Goal: Answer question/provide support: Share knowledge or assist other users

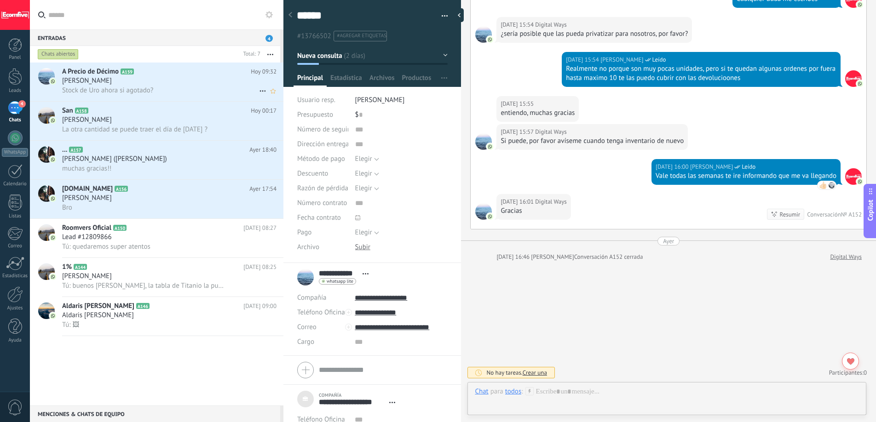
click at [148, 86] on div "Stock de Uro ahora si agotado?" at bounding box center [169, 91] width 214 height 10
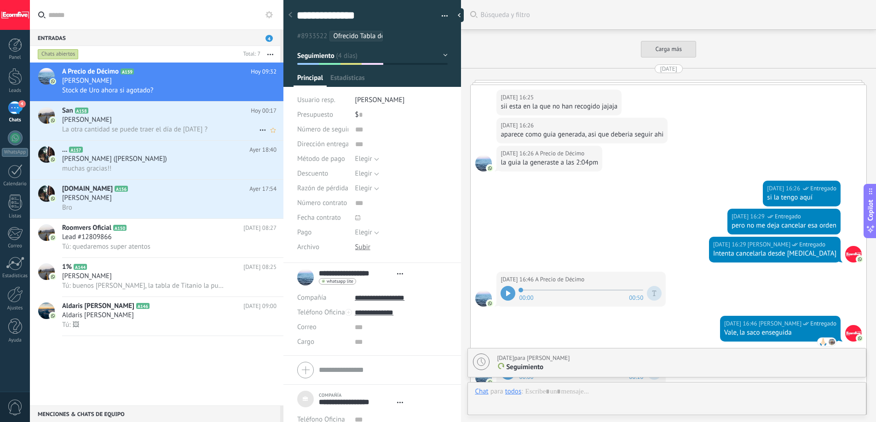
type textarea "***"
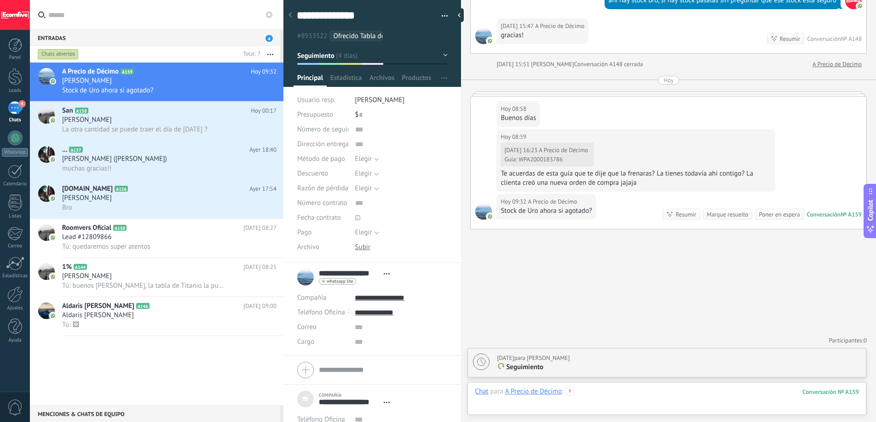
click at [637, 390] on div at bounding box center [667, 401] width 384 height 28
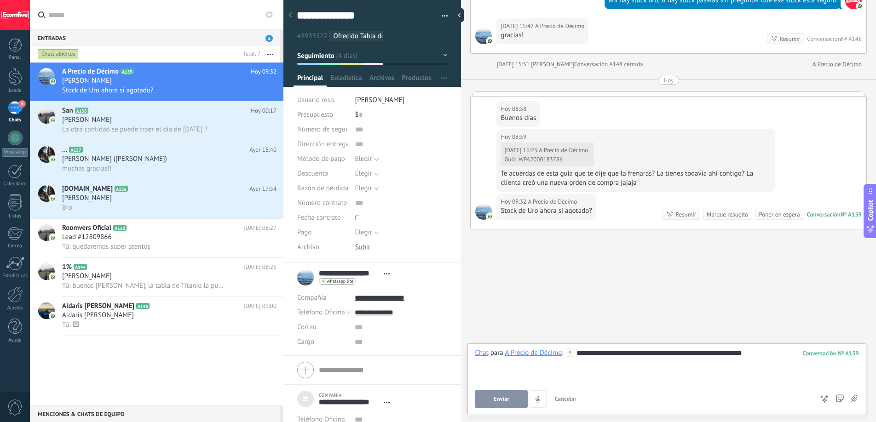
click at [497, 398] on span "Enviar" at bounding box center [502, 399] width 16 height 6
type textarea "**********"
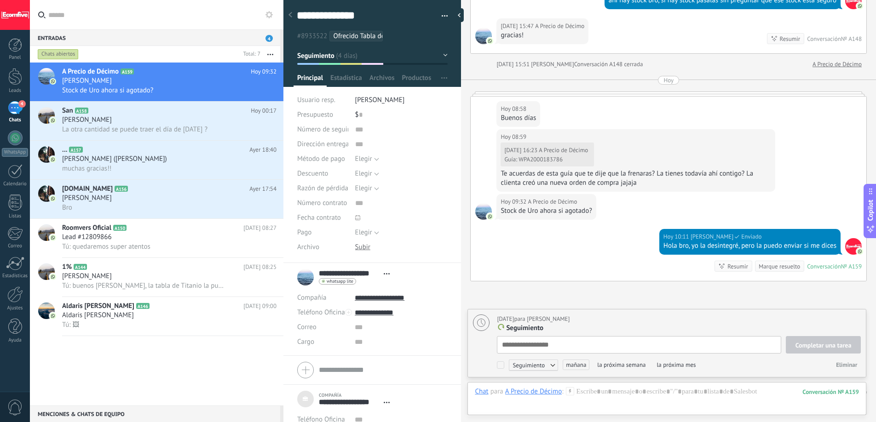
scroll to position [9, 0]
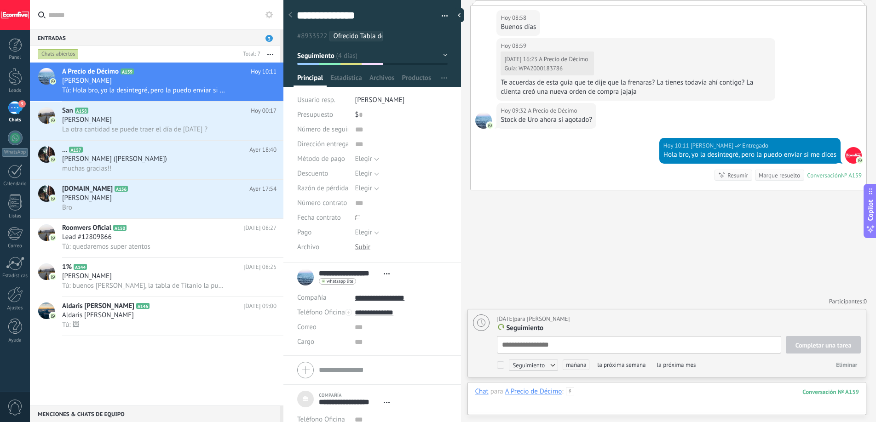
click at [586, 391] on div at bounding box center [667, 401] width 384 height 28
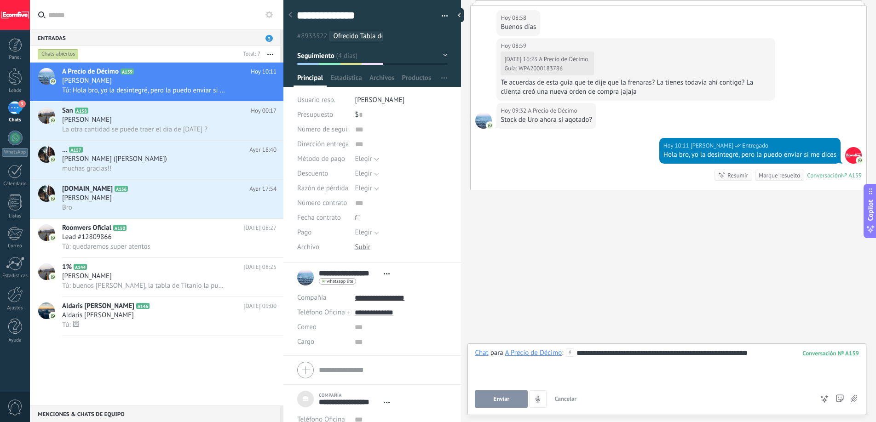
click at [490, 400] on button "Enviar" at bounding box center [501, 399] width 53 height 17
type textarea "**********"
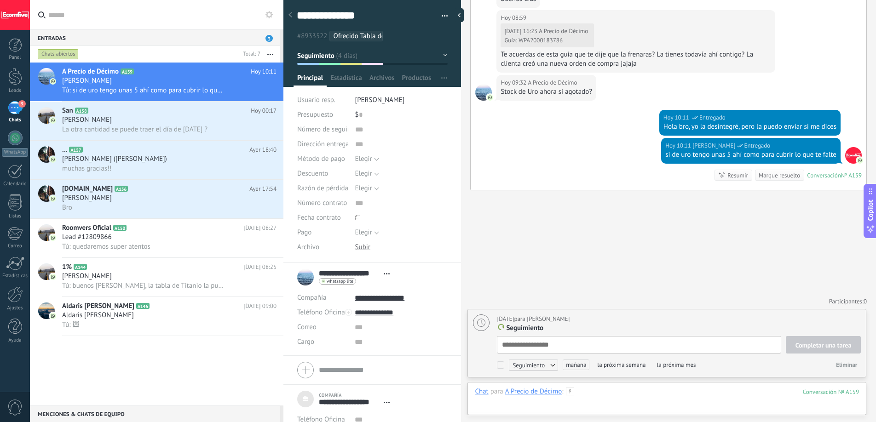
click at [588, 395] on div at bounding box center [667, 401] width 384 height 28
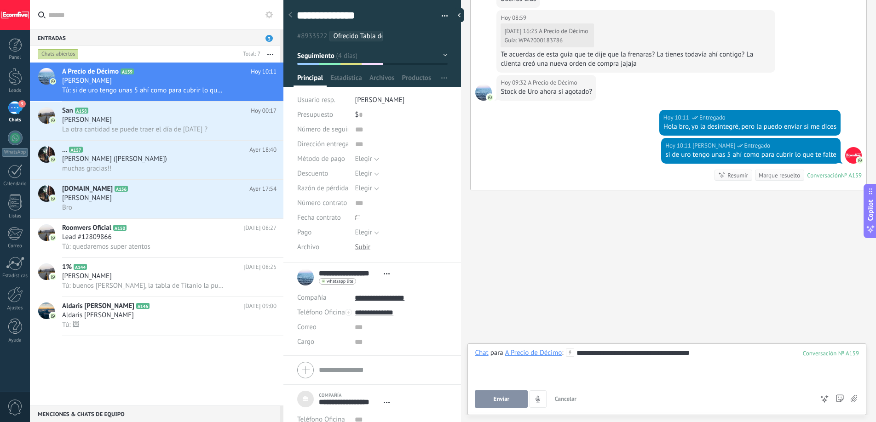
click at [482, 398] on button "Enviar" at bounding box center [501, 399] width 53 height 17
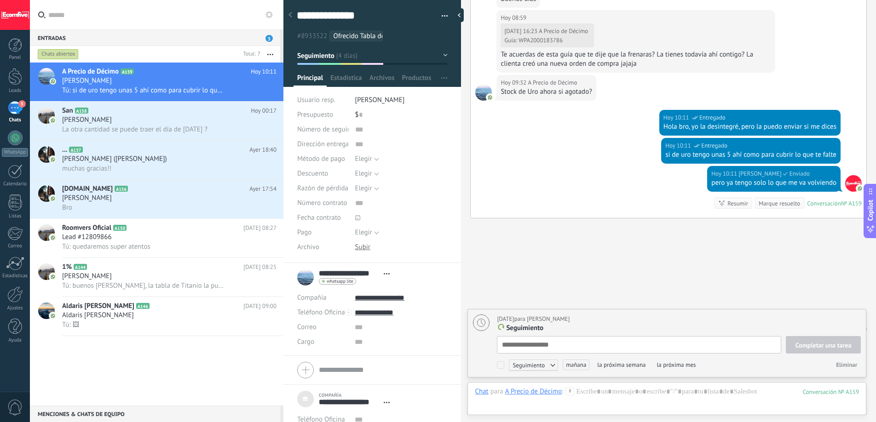
scroll to position [1657, 0]
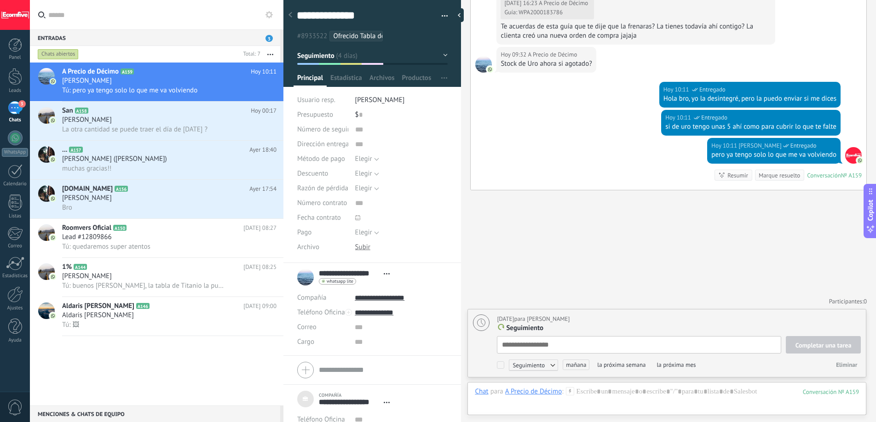
click at [759, 177] on div "Marque resuelto" at bounding box center [779, 175] width 41 height 9
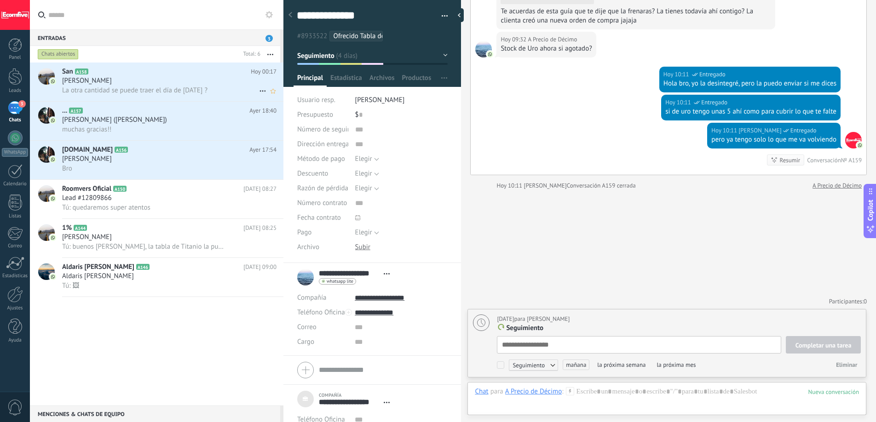
click at [177, 79] on div "[PERSON_NAME]" at bounding box center [169, 80] width 214 height 9
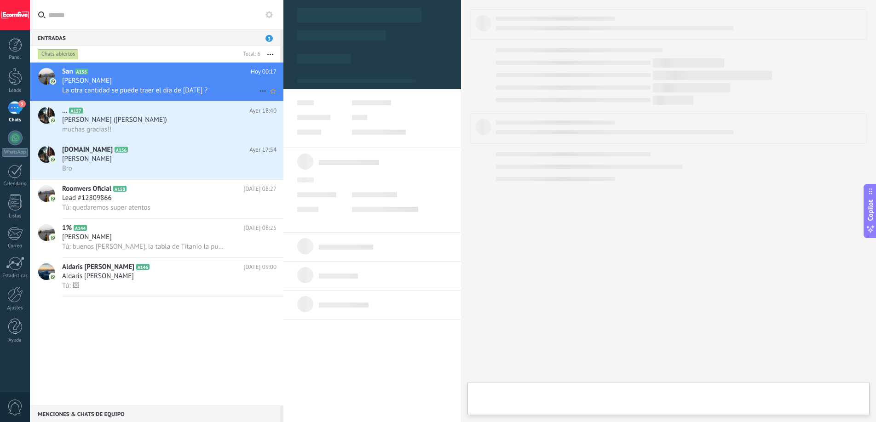
type textarea "***"
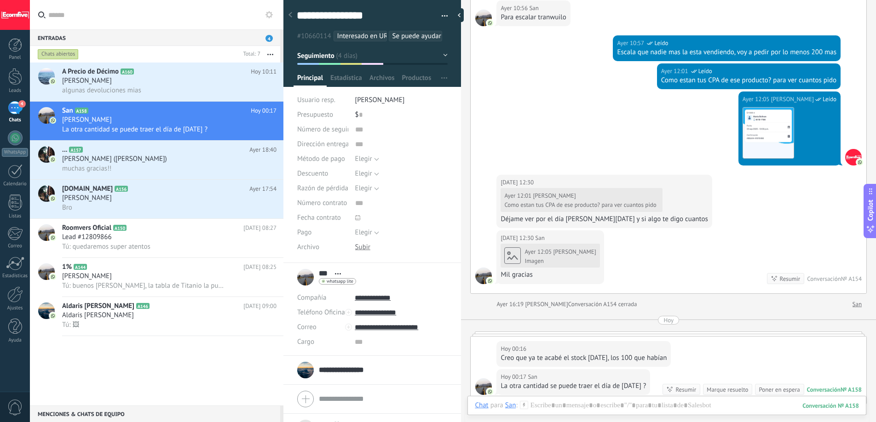
scroll to position [1976, 0]
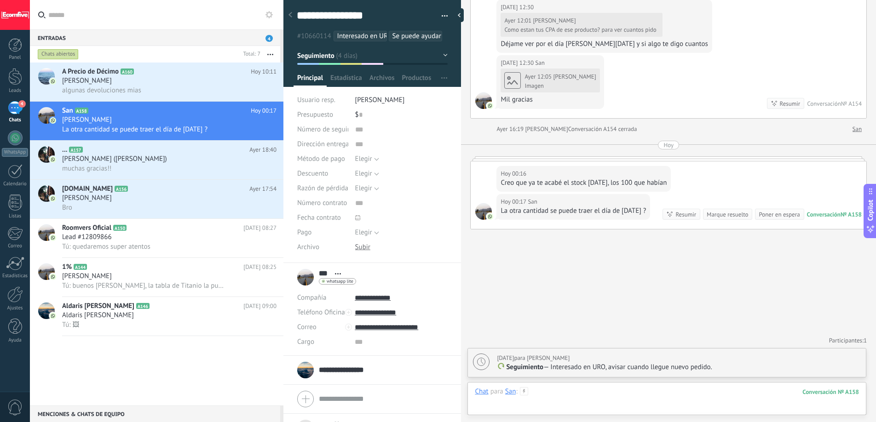
click at [656, 390] on div at bounding box center [667, 401] width 384 height 28
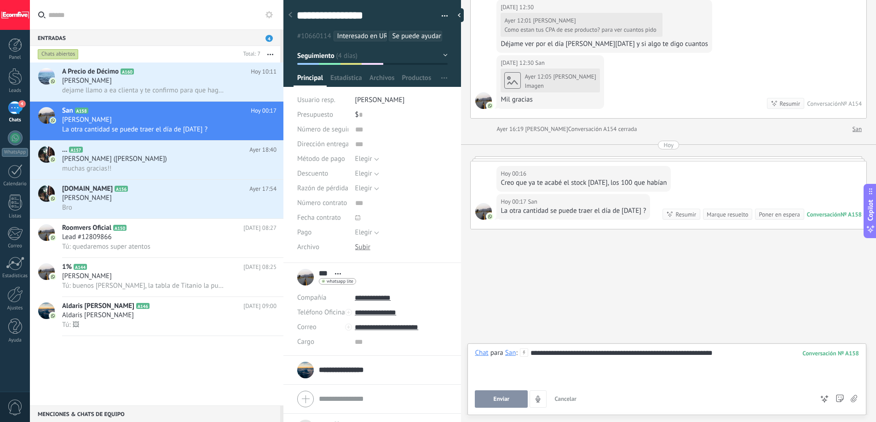
click at [502, 404] on button "Enviar" at bounding box center [501, 399] width 53 height 17
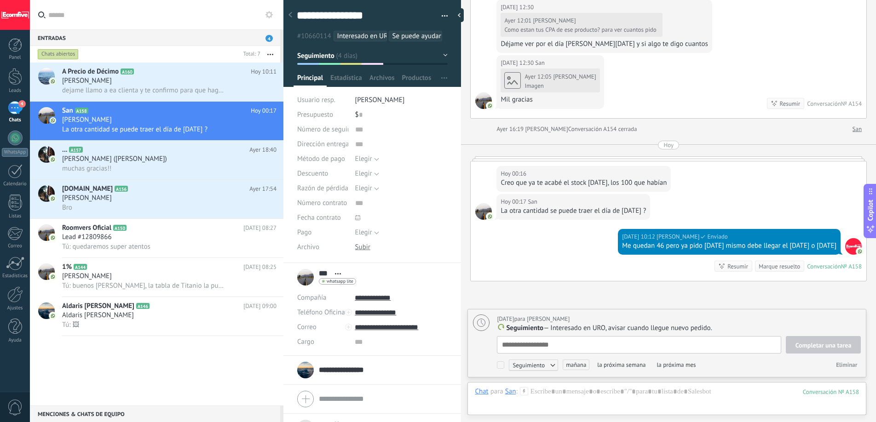
scroll to position [9, 0]
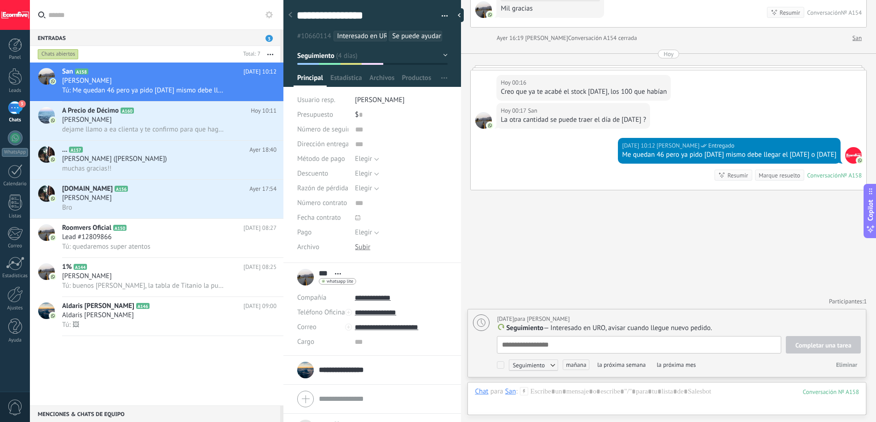
click at [543, 133] on div "[DATE] 00:17 San La otra cantidad se puede traer el día de [DATE] ?" at bounding box center [669, 120] width 396 height 35
click at [104, 84] on span "[PERSON_NAME]" at bounding box center [87, 80] width 50 height 9
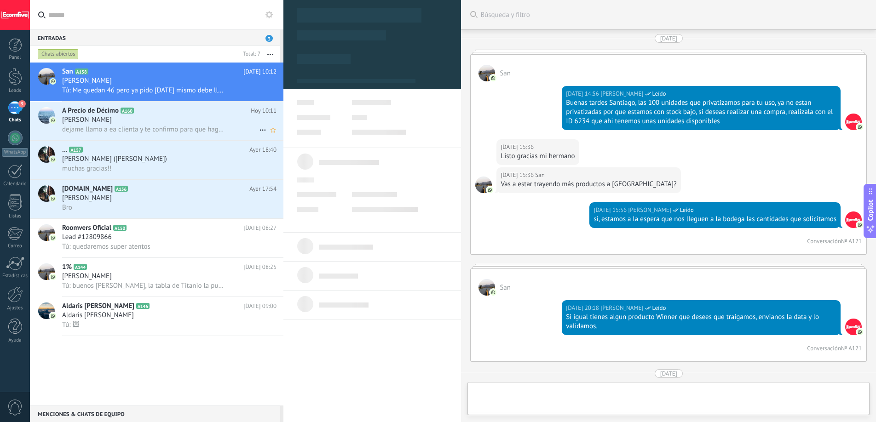
scroll to position [1991, 0]
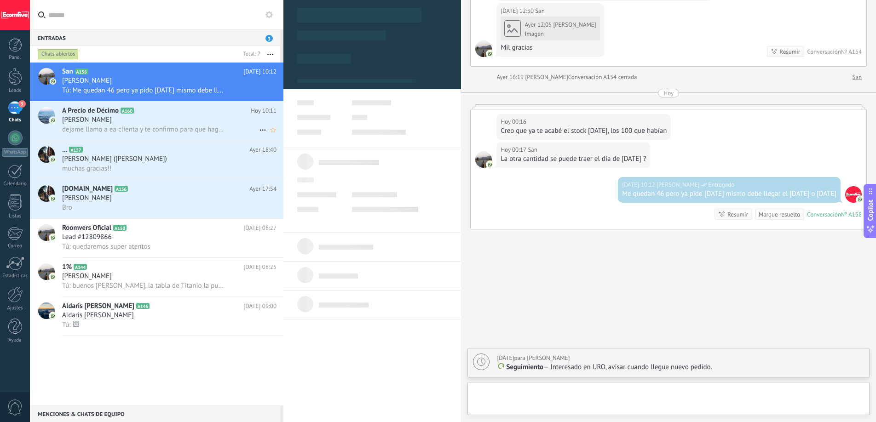
type textarea "***"
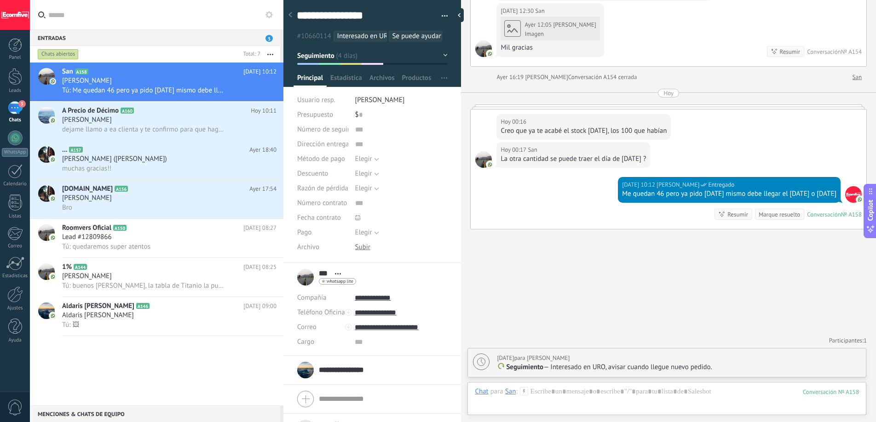
click at [598, 397] on div at bounding box center [667, 401] width 384 height 28
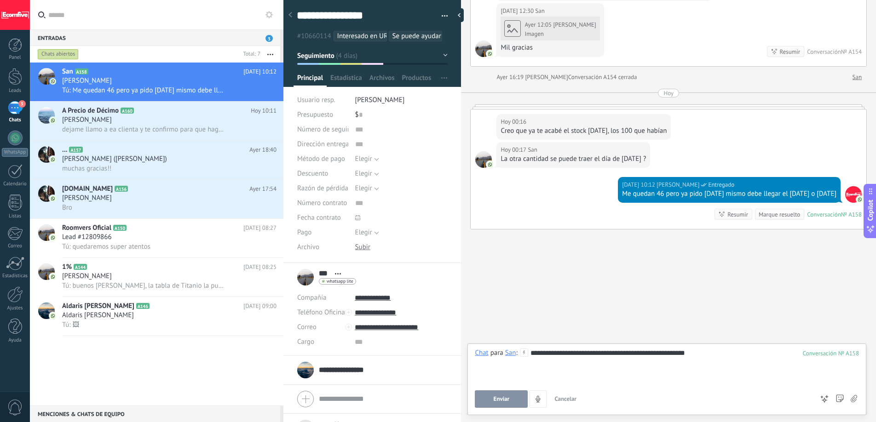
click at [512, 395] on button "Enviar" at bounding box center [501, 399] width 53 height 17
type textarea "**********"
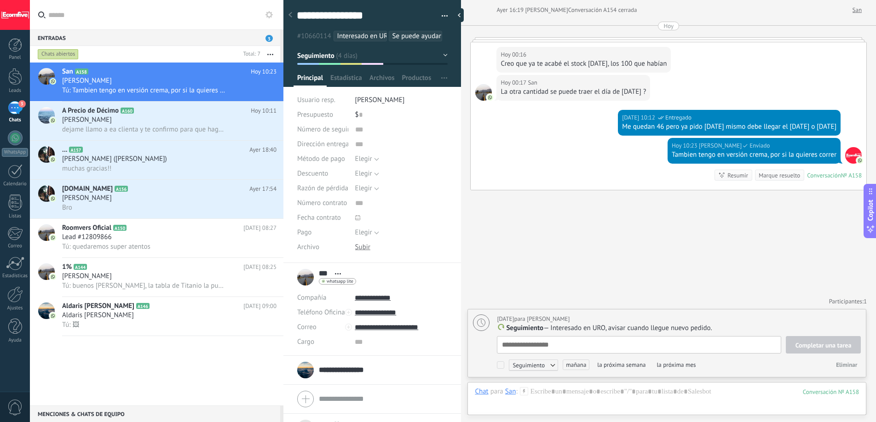
click at [440, 38] on span "Se puede ayudar a devolver dinero a clientes" at bounding box center [458, 36] width 132 height 9
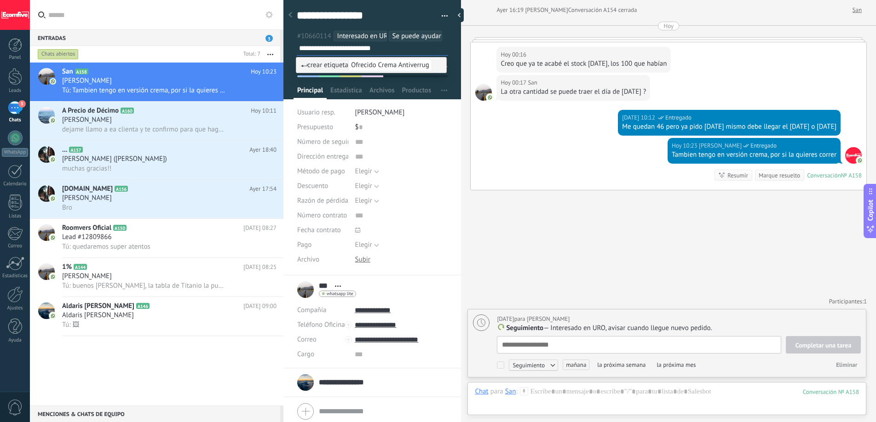
type input "**********"
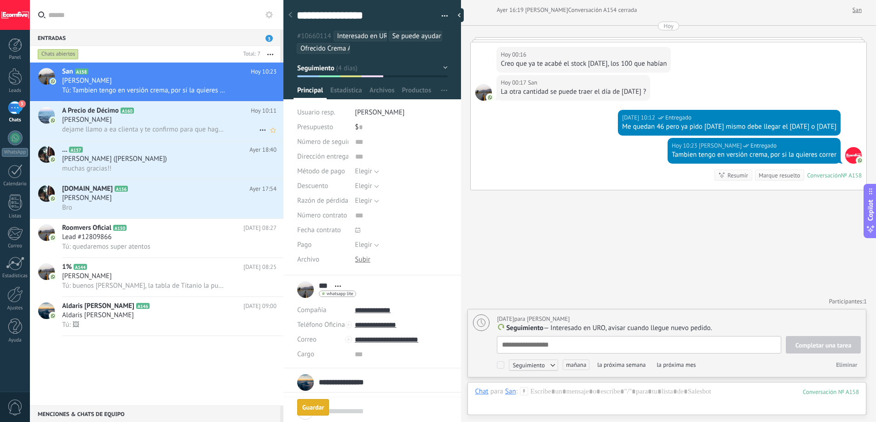
click at [126, 125] on span "dejame llamo a ea clienta y te confirmo para que hagamos una nueva orden" at bounding box center [144, 129] width 164 height 9
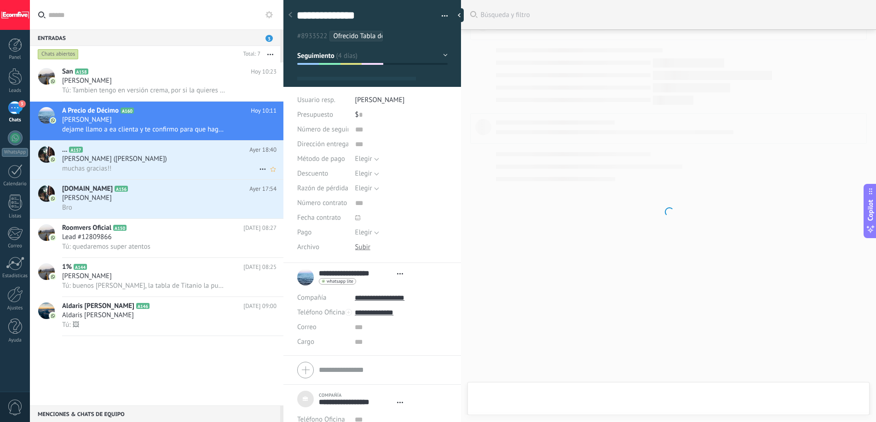
type textarea "***"
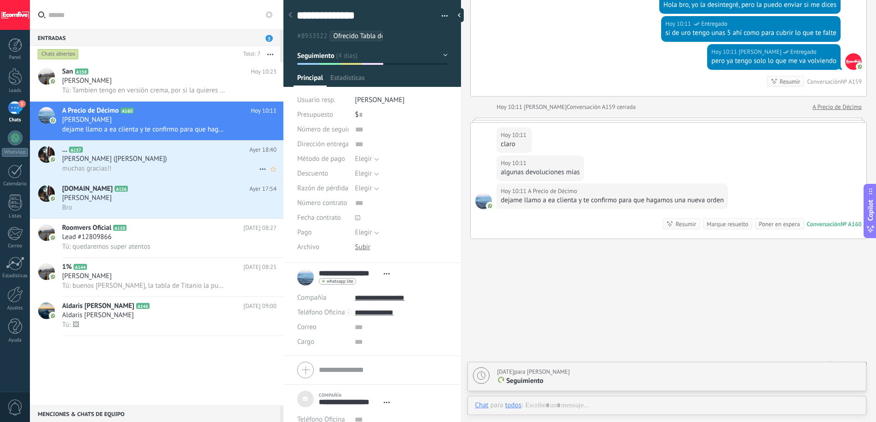
scroll to position [9, 0]
click at [592, 396] on div "Chat Correo Nota Tarea Chat para A Precio de Décimo : 160 Enviar Cancelar Rastr…" at bounding box center [666, 412] width 399 height 33
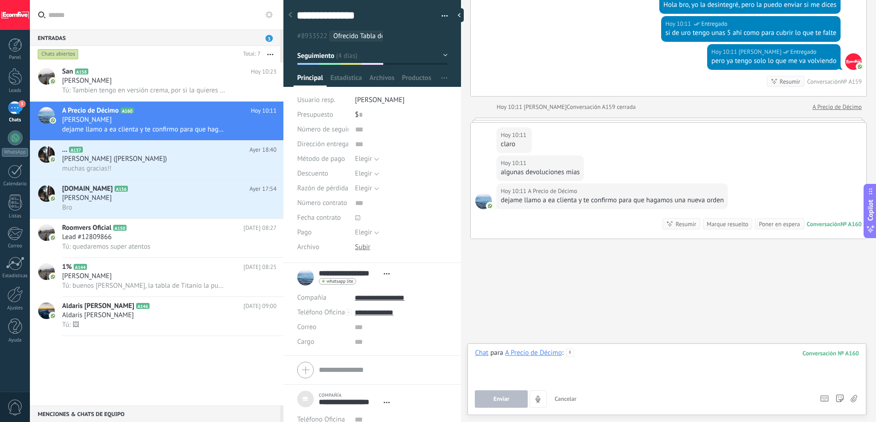
click at [597, 364] on div at bounding box center [667, 366] width 384 height 35
click at [523, 394] on button "Enviar" at bounding box center [501, 399] width 53 height 17
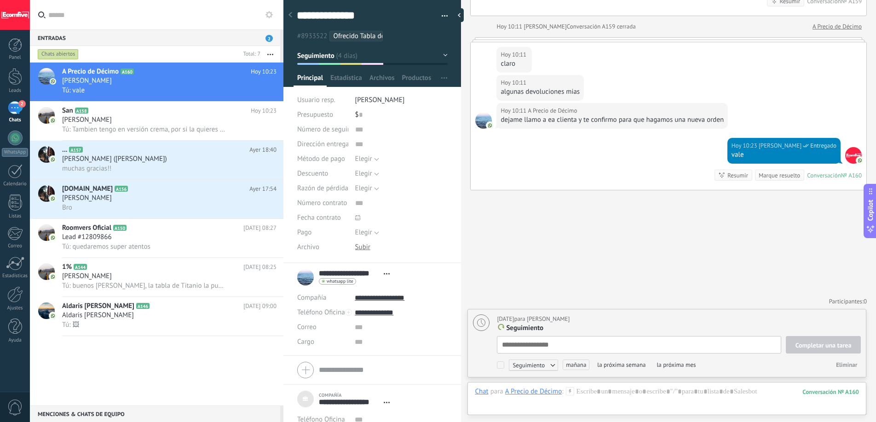
click at [774, 175] on div "Marque resuelto" at bounding box center [779, 175] width 41 height 9
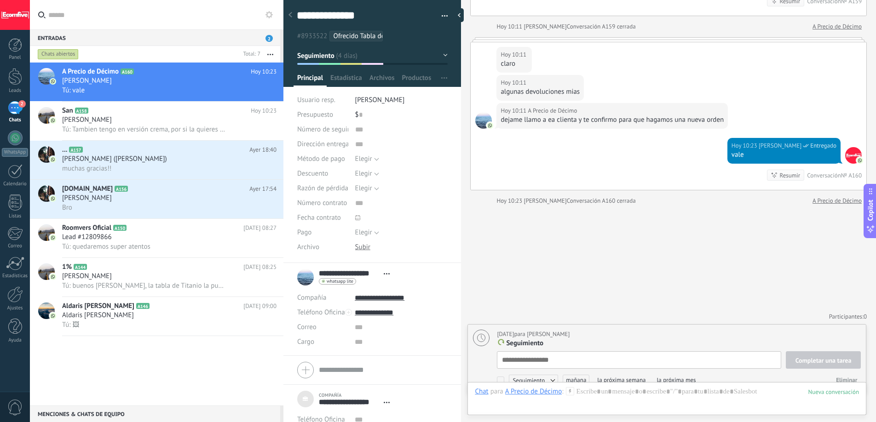
scroll to position [1647, 0]
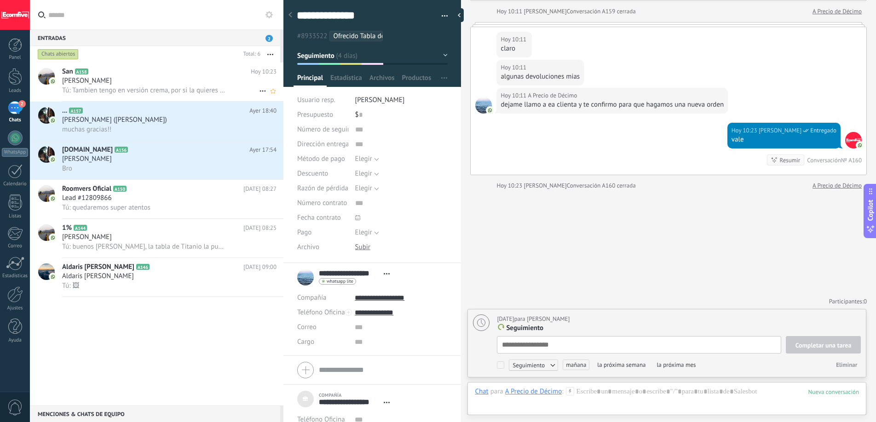
click at [154, 84] on div "[PERSON_NAME]" at bounding box center [169, 80] width 214 height 9
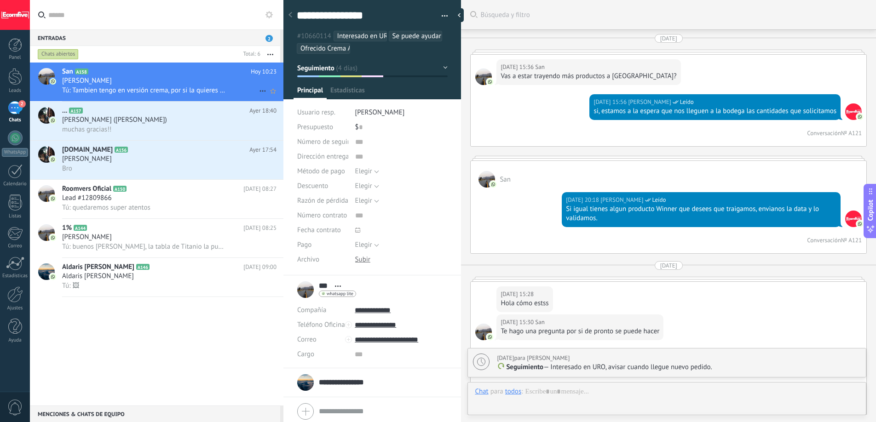
scroll to position [1926, 0]
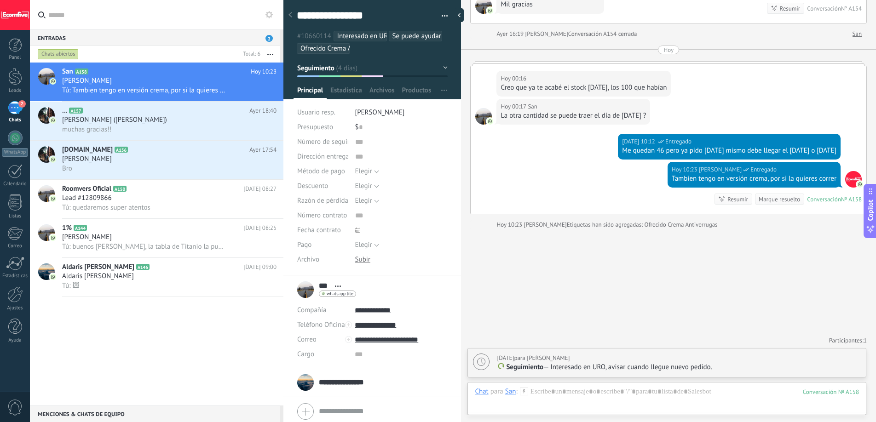
click at [759, 201] on div "Marque resuelto" at bounding box center [779, 199] width 41 height 9
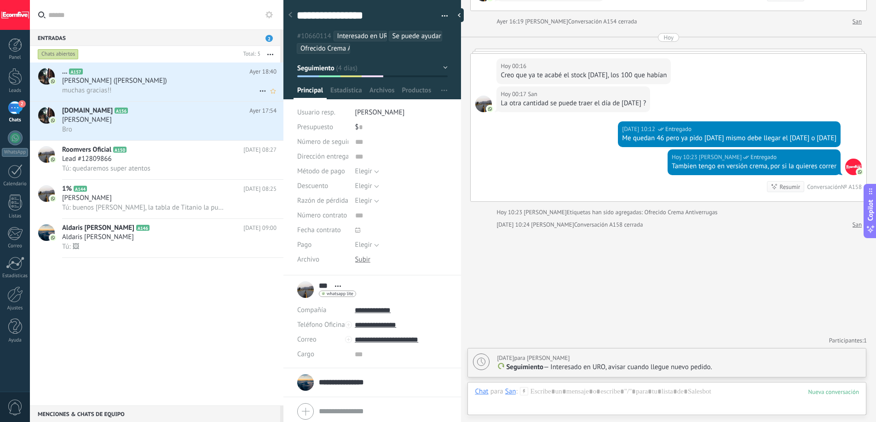
click at [144, 84] on span "[PERSON_NAME] ([PERSON_NAME])" at bounding box center [114, 80] width 105 height 9
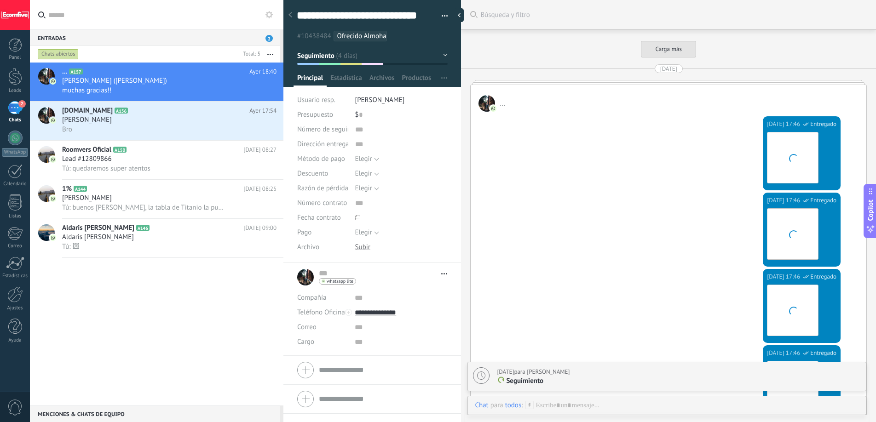
scroll to position [1843, 0]
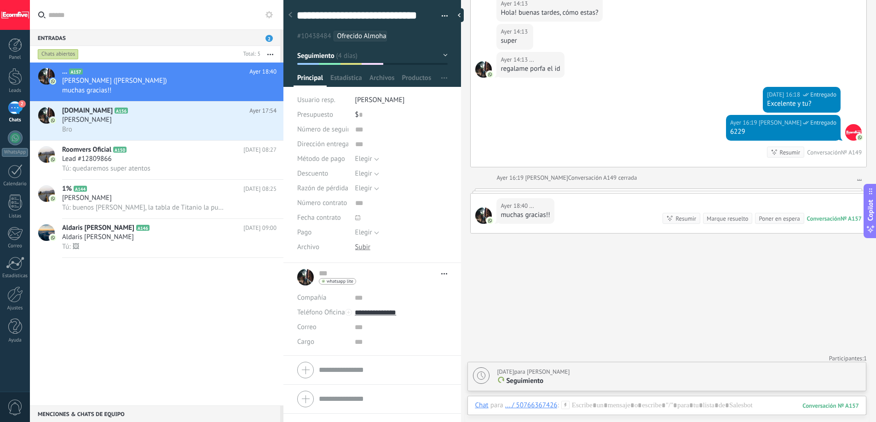
click at [736, 218] on div "Marque resuelto" at bounding box center [727, 218] width 41 height 9
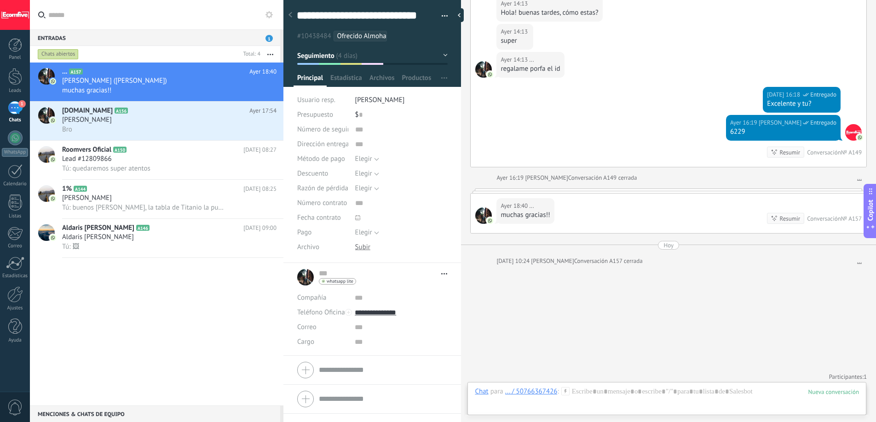
scroll to position [1876, 0]
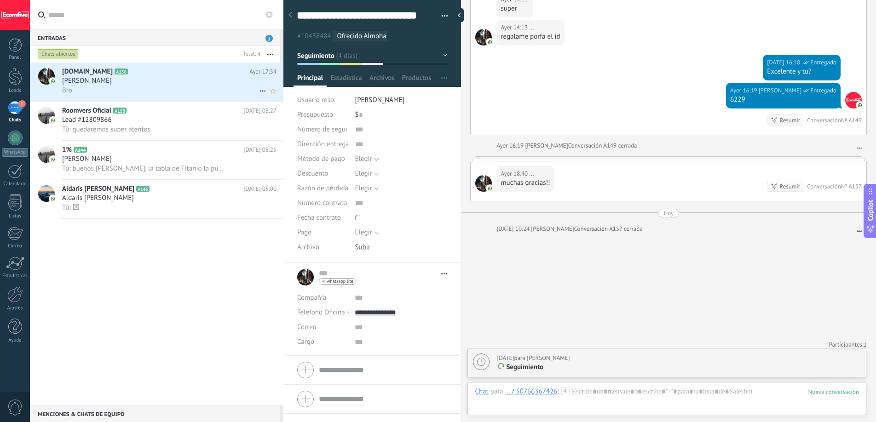
click at [196, 91] on div "Bro" at bounding box center [169, 91] width 214 height 10
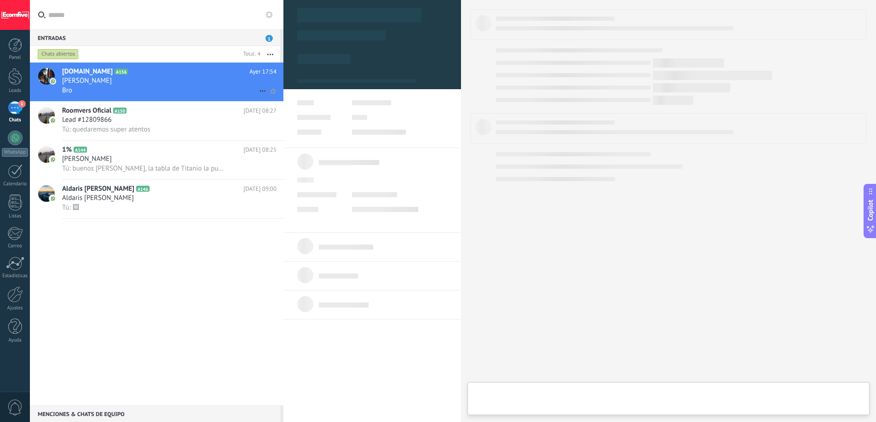
type textarea "***"
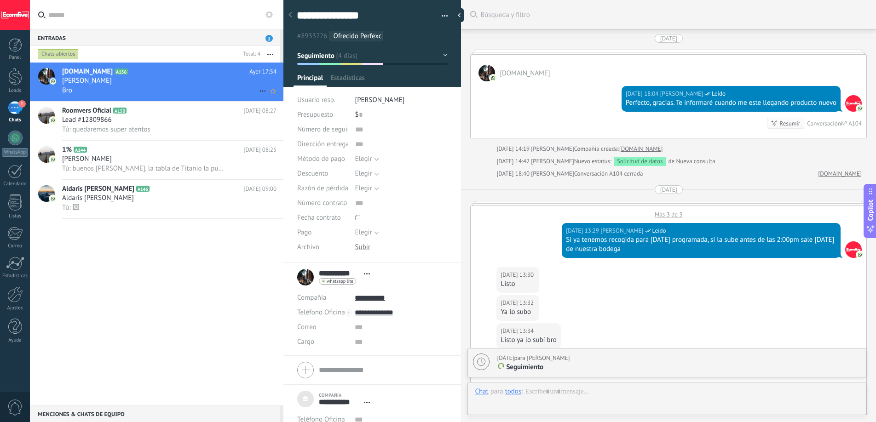
scroll to position [1600, 0]
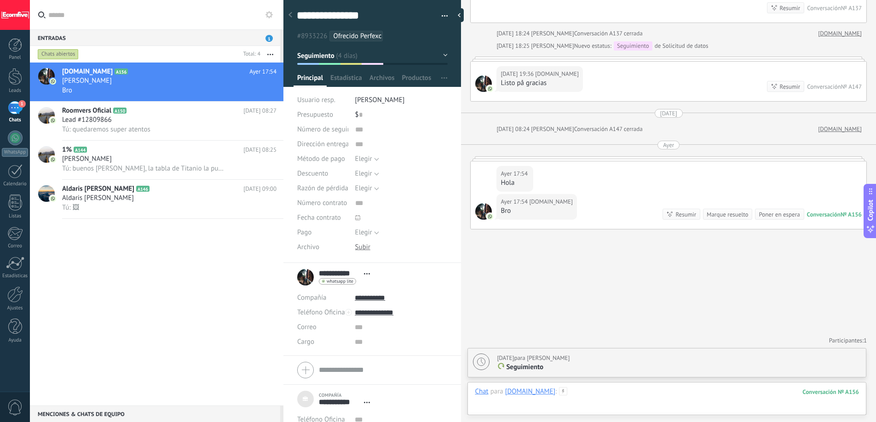
click at [589, 394] on div at bounding box center [667, 401] width 384 height 28
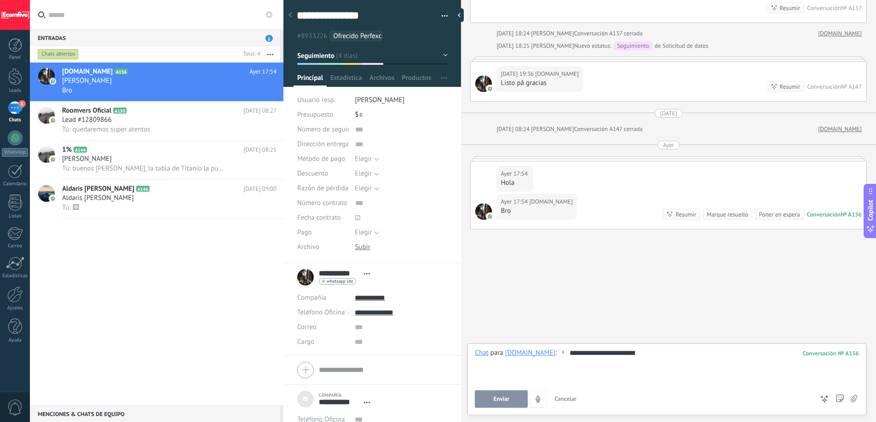
click at [508, 397] on span "Enviar" at bounding box center [502, 399] width 16 height 6
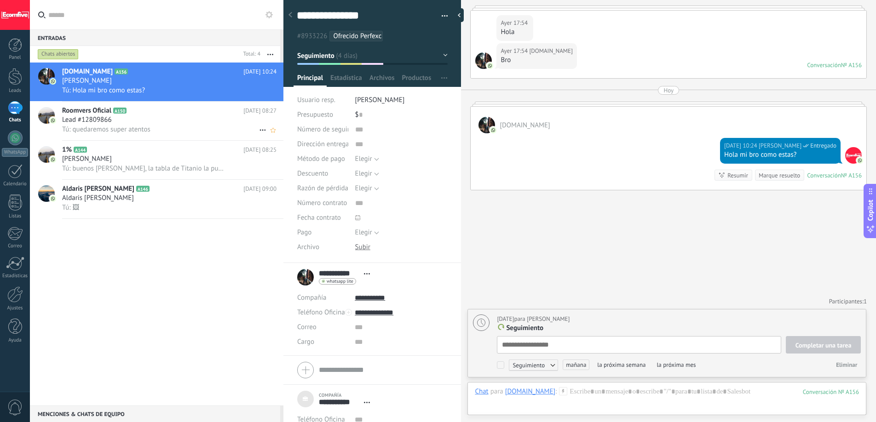
click at [151, 118] on div "Lead #12809866" at bounding box center [169, 119] width 214 height 9
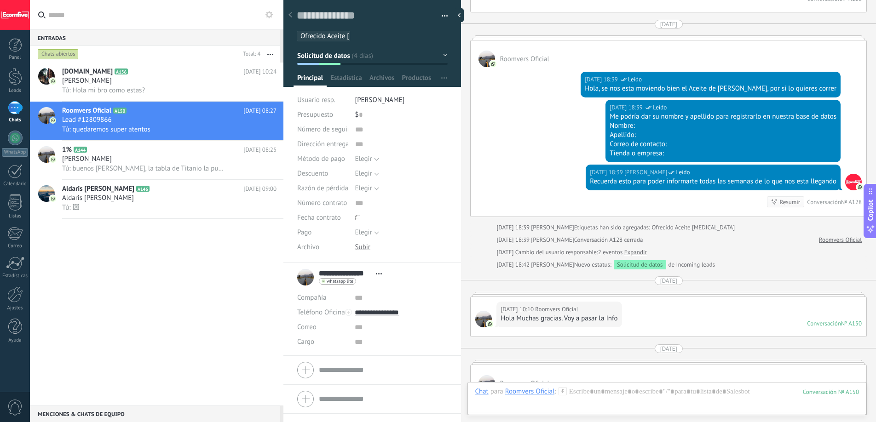
scroll to position [834, 0]
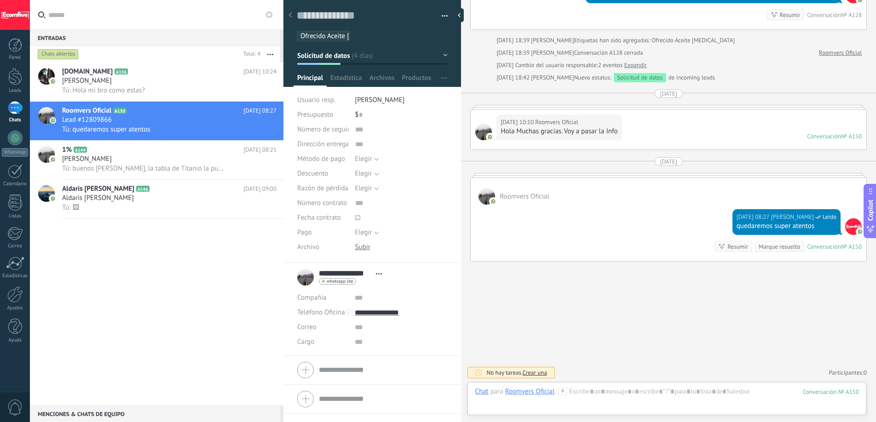
click at [762, 245] on div "Marque resuelto" at bounding box center [779, 246] width 41 height 9
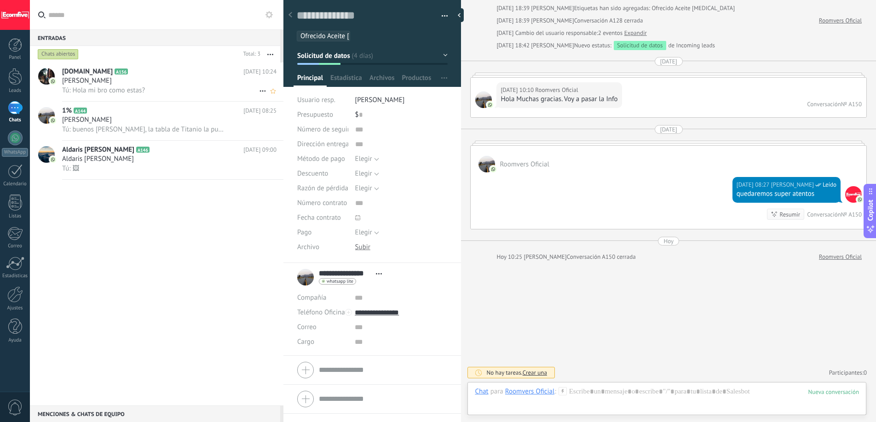
click at [212, 87] on div "Tú: Hola mi bro como estas?" at bounding box center [169, 91] width 214 height 10
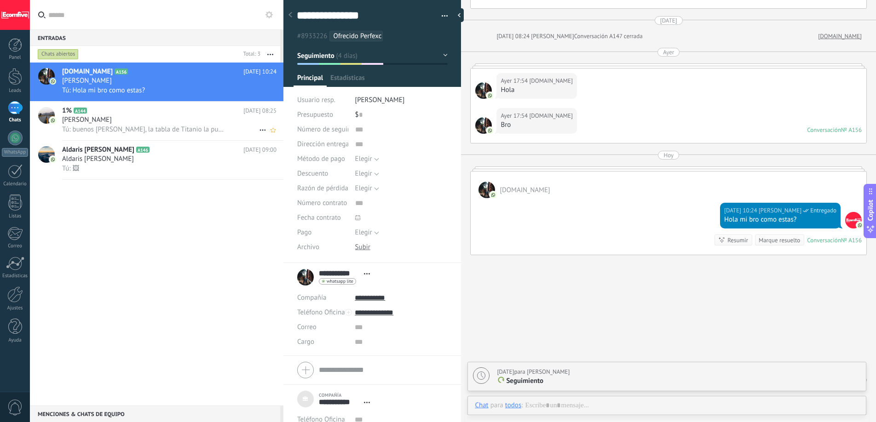
scroll to position [9, 0]
click at [768, 242] on div "Marque resuelto" at bounding box center [779, 240] width 41 height 9
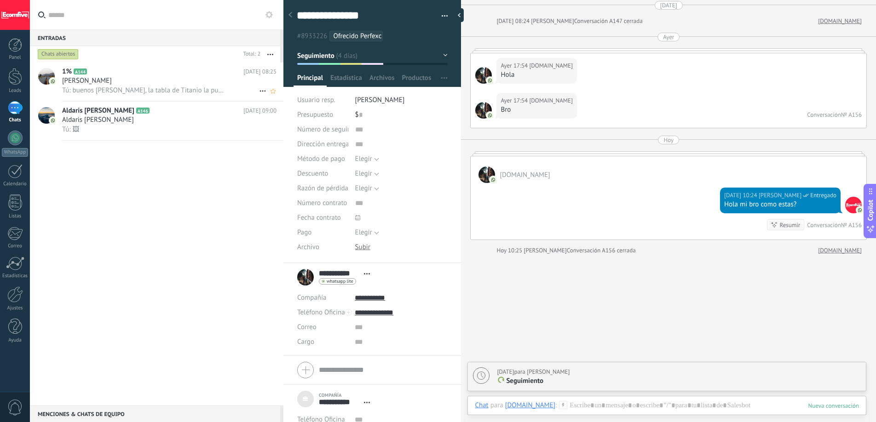
click at [219, 76] on div "[PERSON_NAME]" at bounding box center [169, 80] width 214 height 9
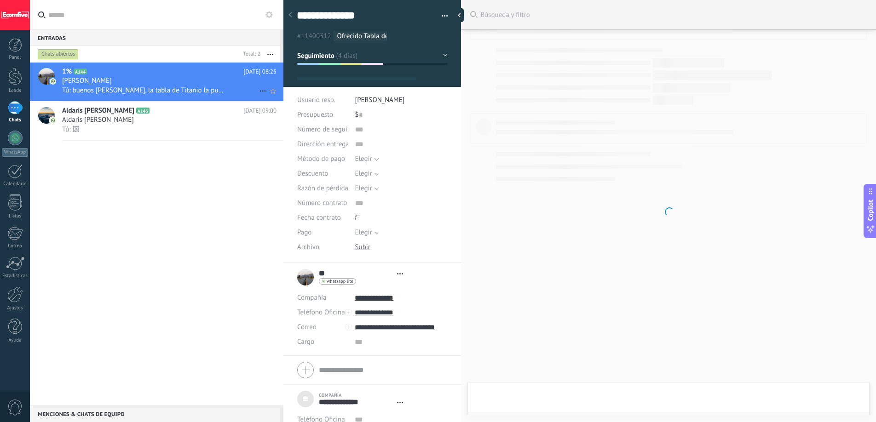
type textarea "***"
